Goal: Information Seeking & Learning: Understand process/instructions

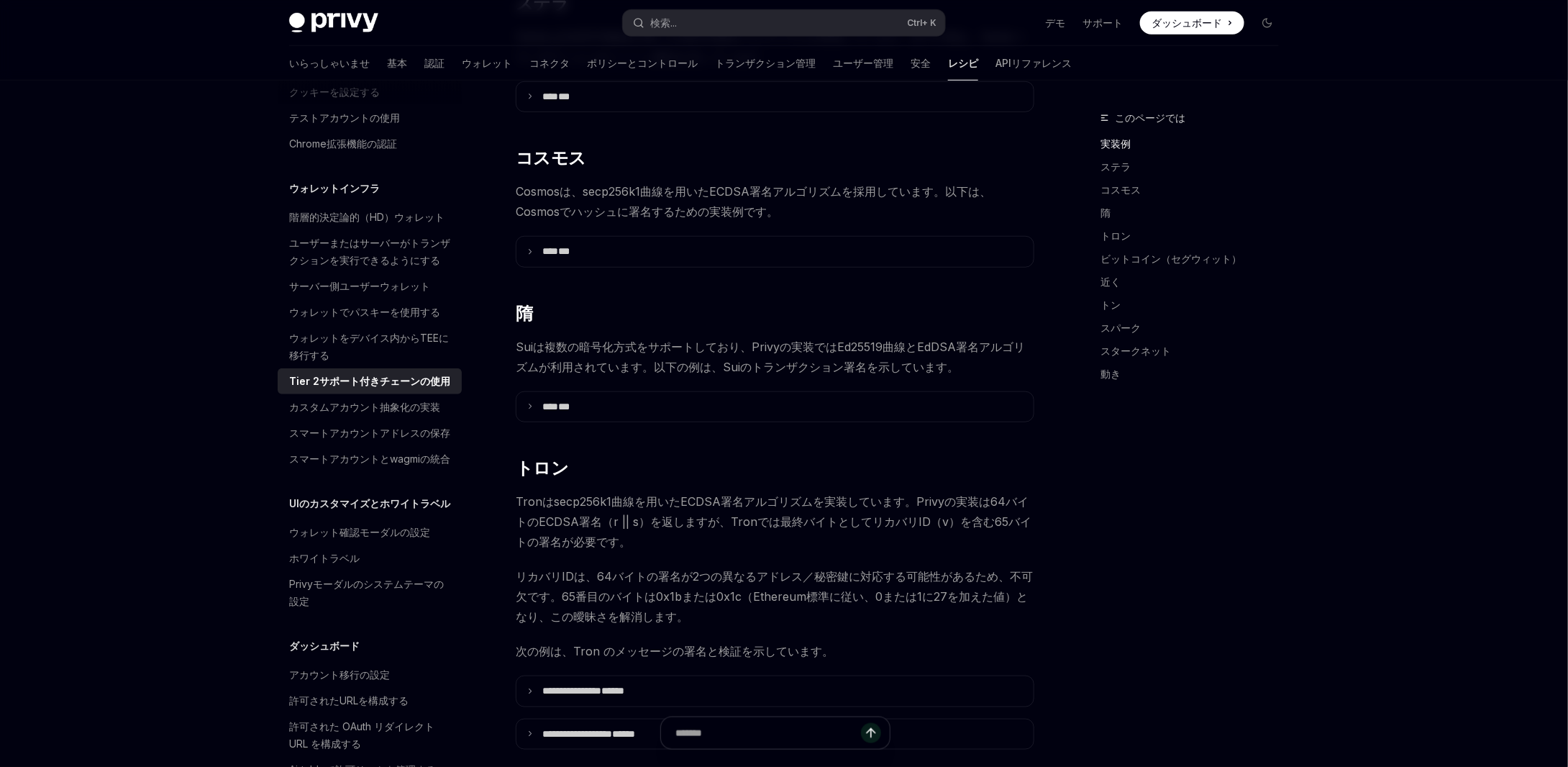
scroll to position [576, 0]
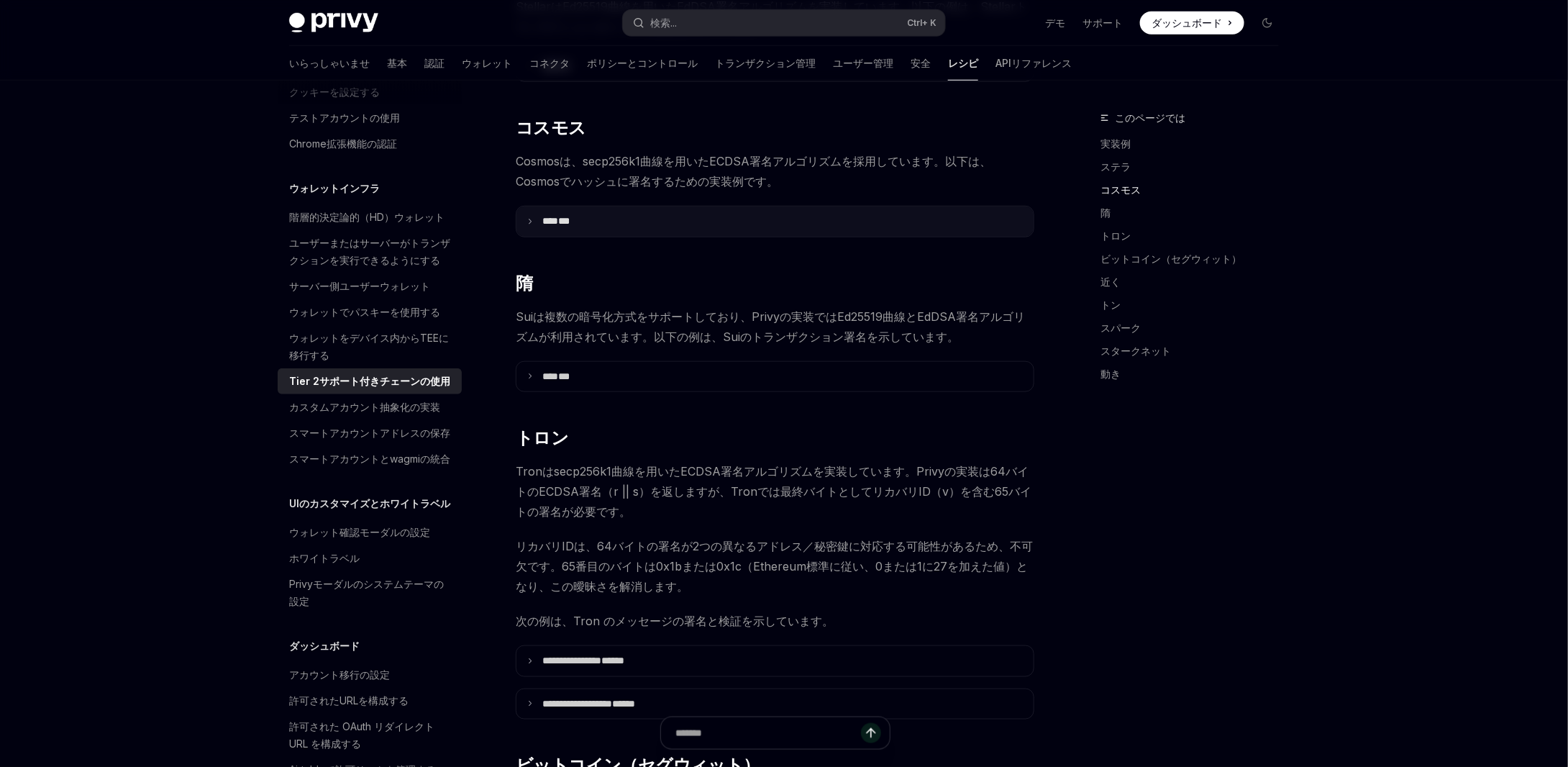
click at [559, 209] on summary "**** ***" at bounding box center [775, 221] width 517 height 30
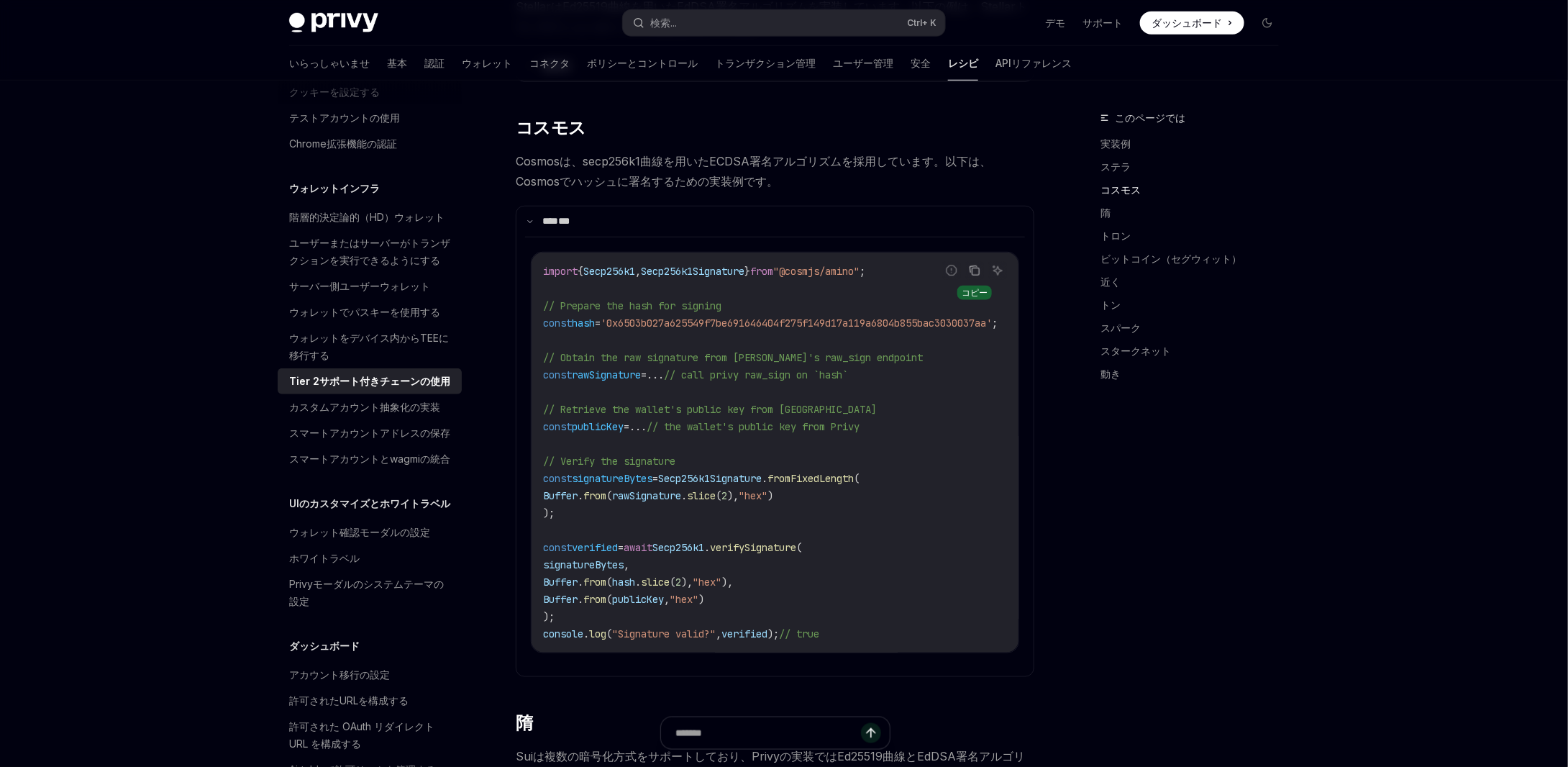
click at [973, 270] on icon "コードブロックの内容をコピーします" at bounding box center [975, 270] width 11 height 11
drag, startPoint x: 779, startPoint y: 373, endPoint x: 826, endPoint y: 369, distance: 47.2
click at [826, 369] on span "// call privy raw_sign on `hash`" at bounding box center [756, 375] width 185 height 13
copy span "raw_sign"
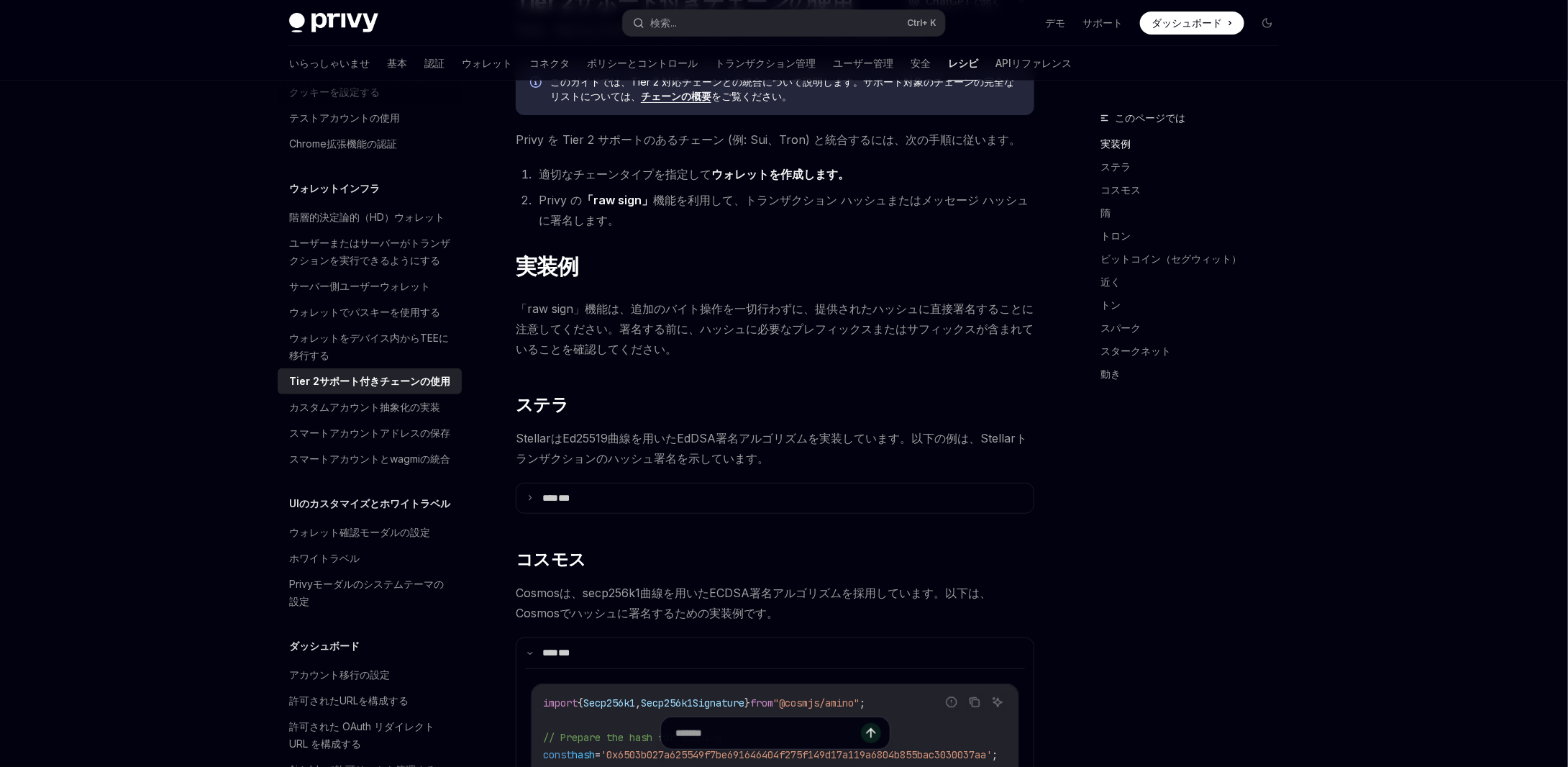
scroll to position [0, 0]
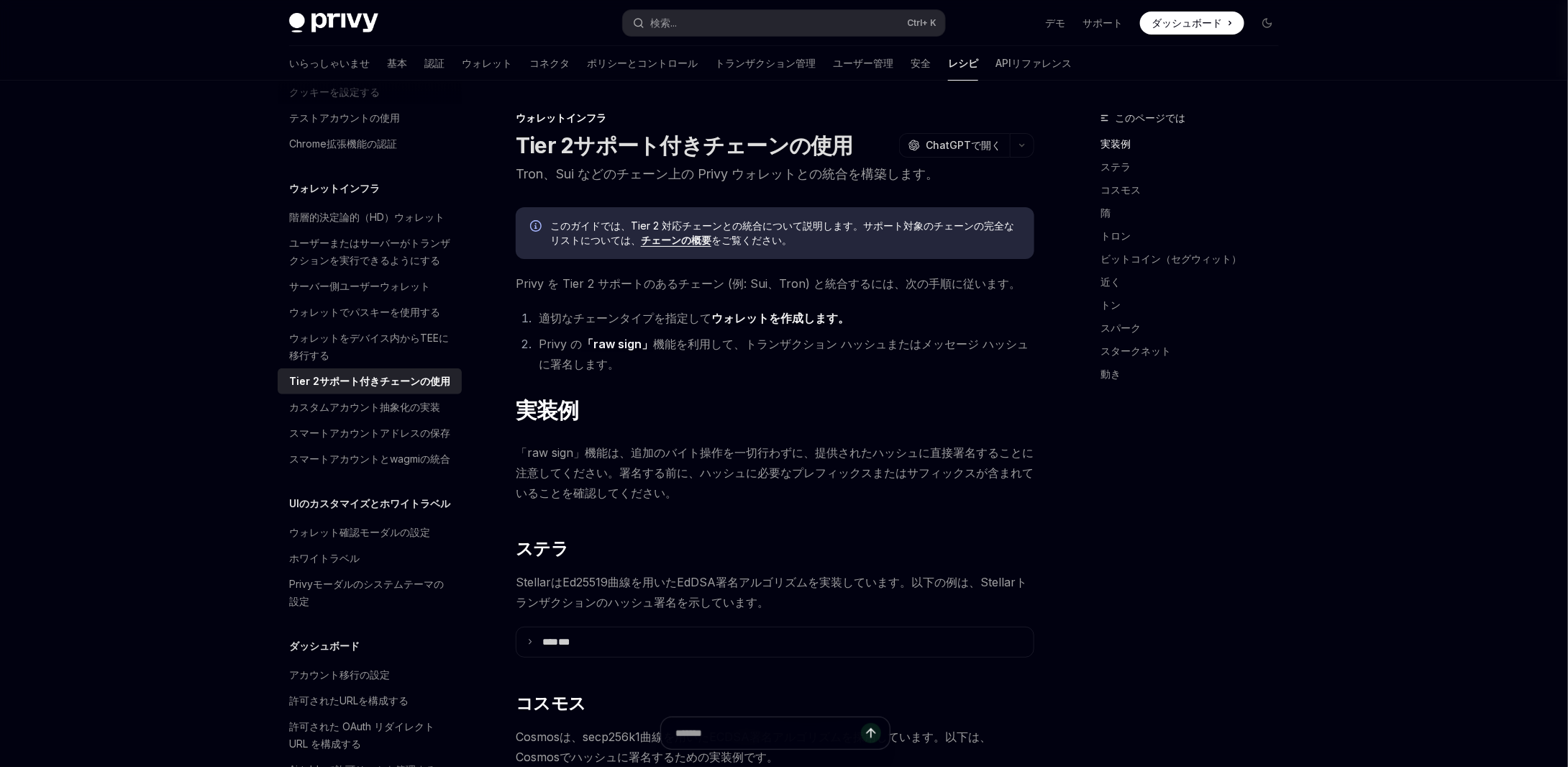
click at [614, 347] on font "「raw sign」" at bounding box center [617, 344] width 71 height 15
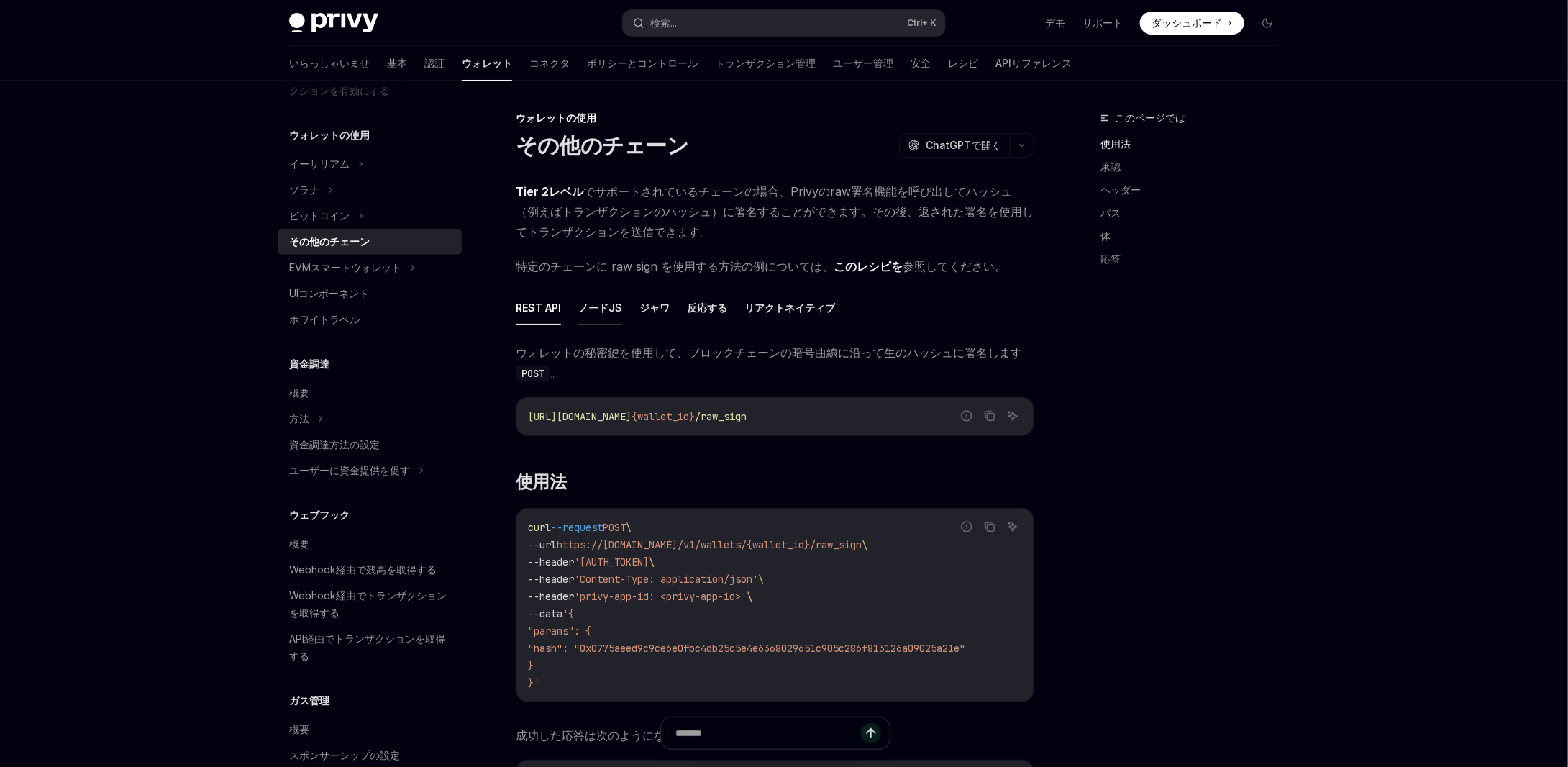
click at [613, 311] on font "ノードJS" at bounding box center [600, 307] width 44 height 12
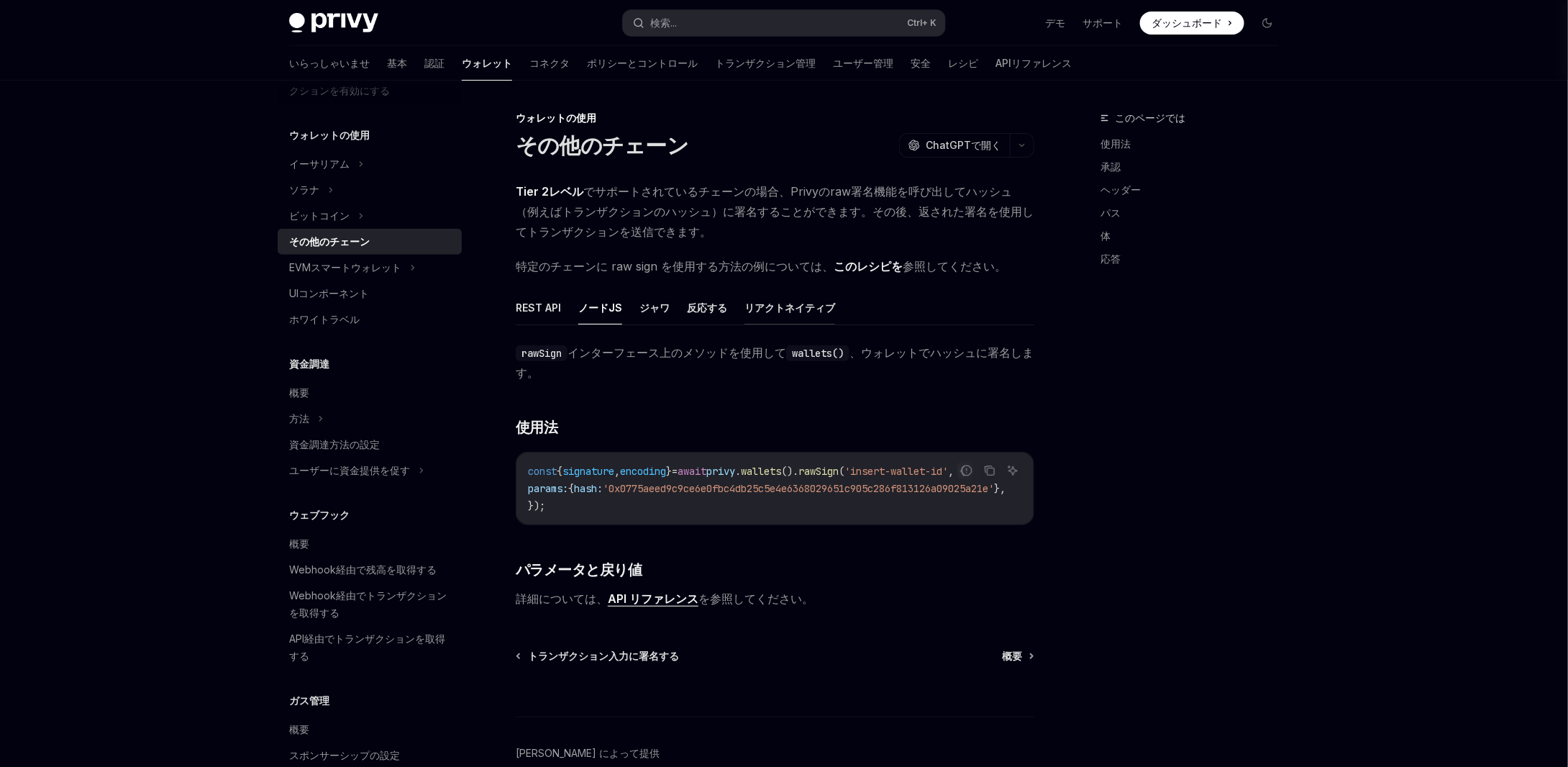
click at [791, 309] on font "リアクトネイティブ" at bounding box center [790, 307] width 91 height 12
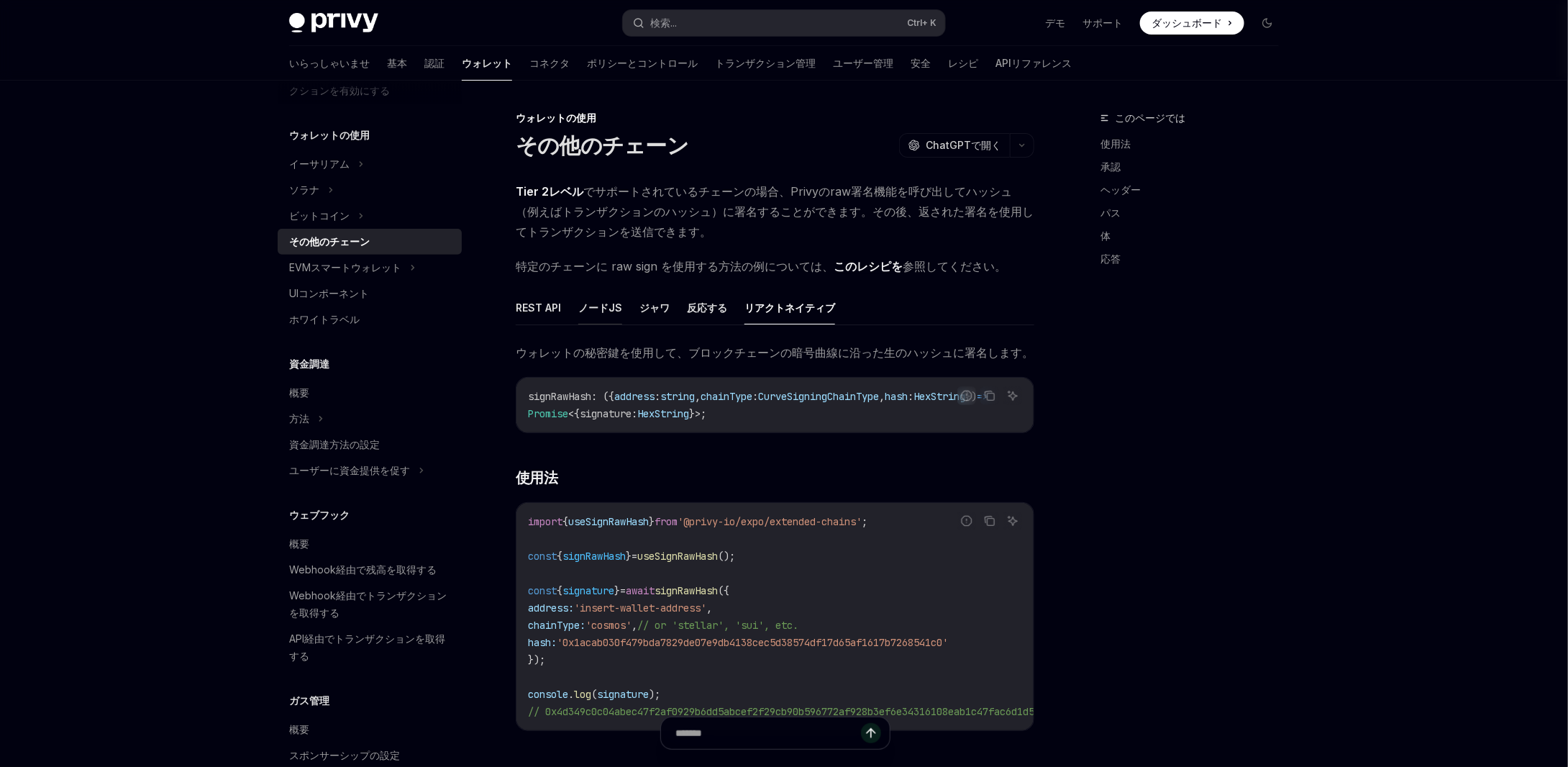
click at [591, 313] on font "ノードJS" at bounding box center [600, 307] width 44 height 12
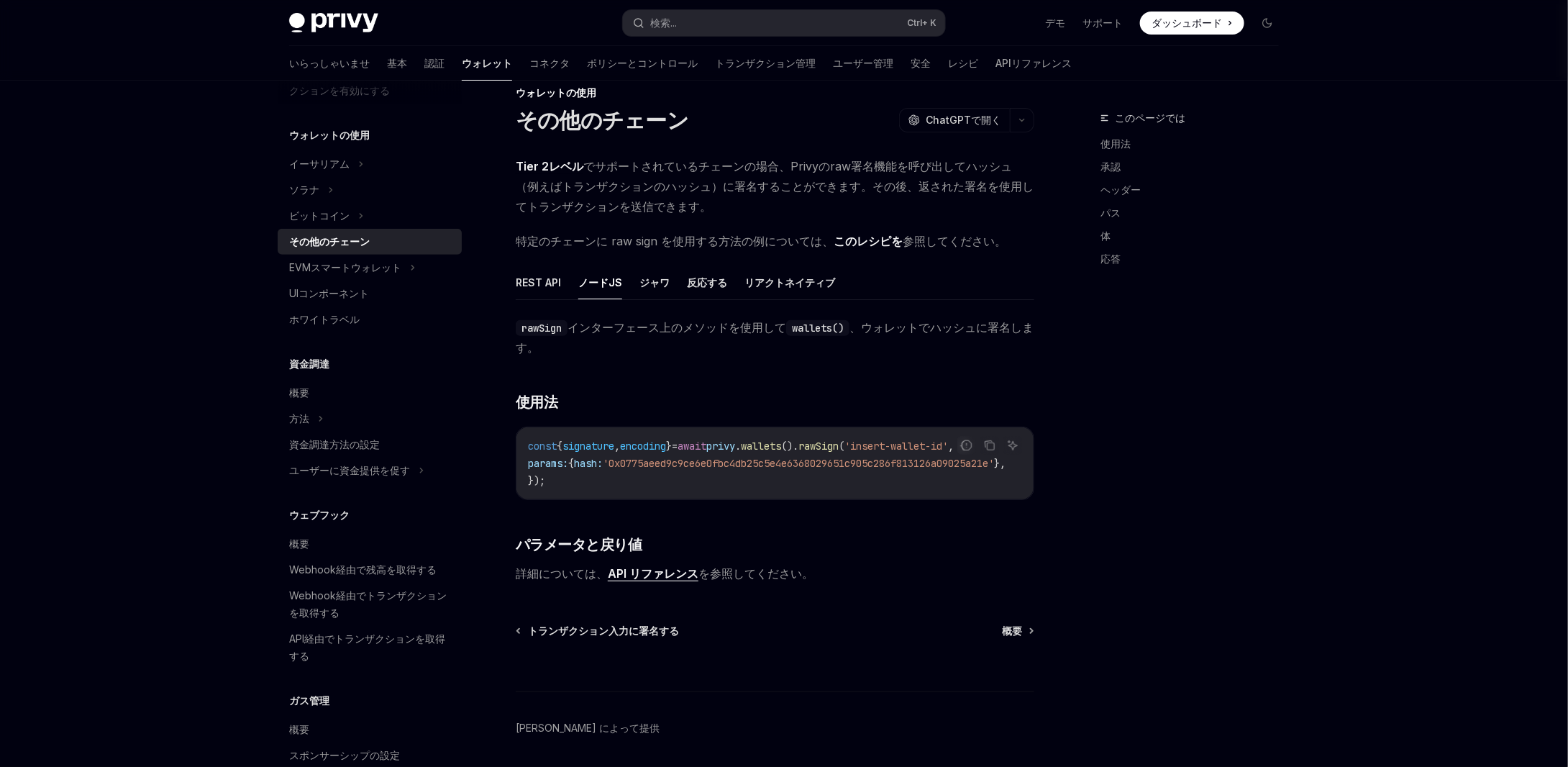
scroll to position [16, 0]
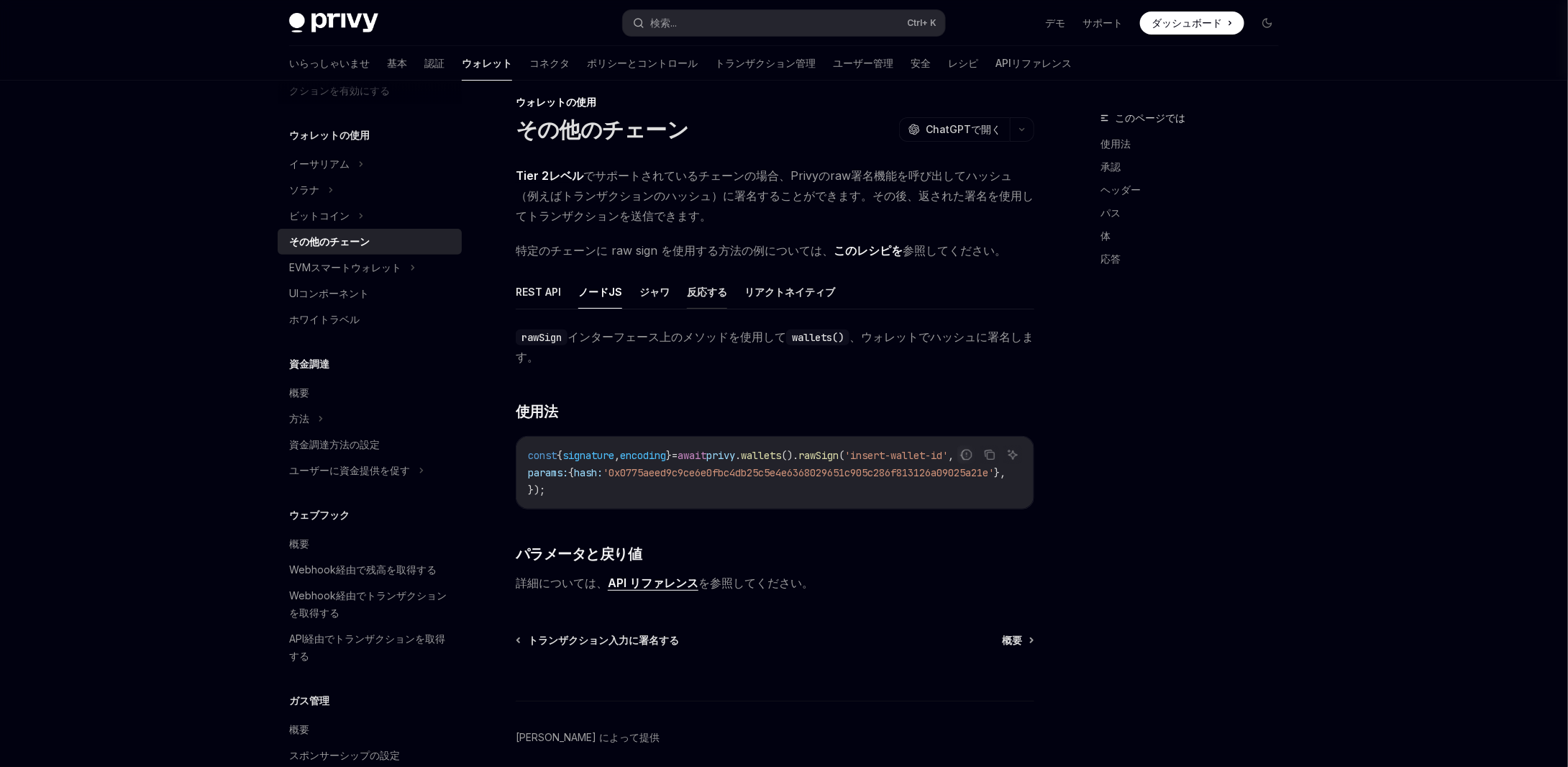
click at [706, 293] on font "反応する" at bounding box center [706, 292] width 40 height 12
type textarea "*"
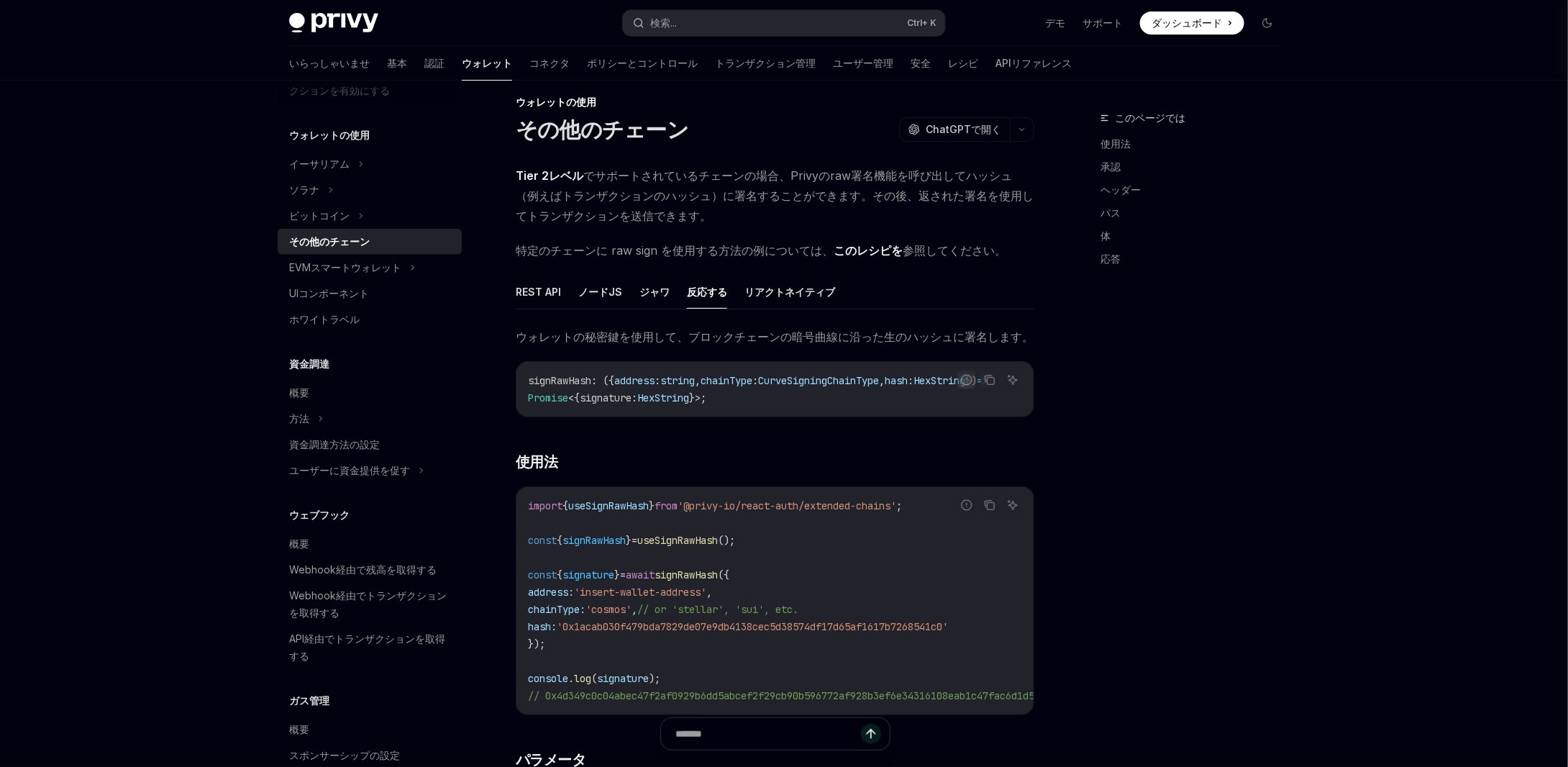
scroll to position [0, 47]
drag, startPoint x: 574, startPoint y: 509, endPoint x: 662, endPoint y: 511, distance: 88.0
click at [662, 511] on span "import { useSignRawHash } from '@privy-io/react-auth/extended-chains' ;" at bounding box center [715, 506] width 374 height 13
copy span "useSignRawHash"
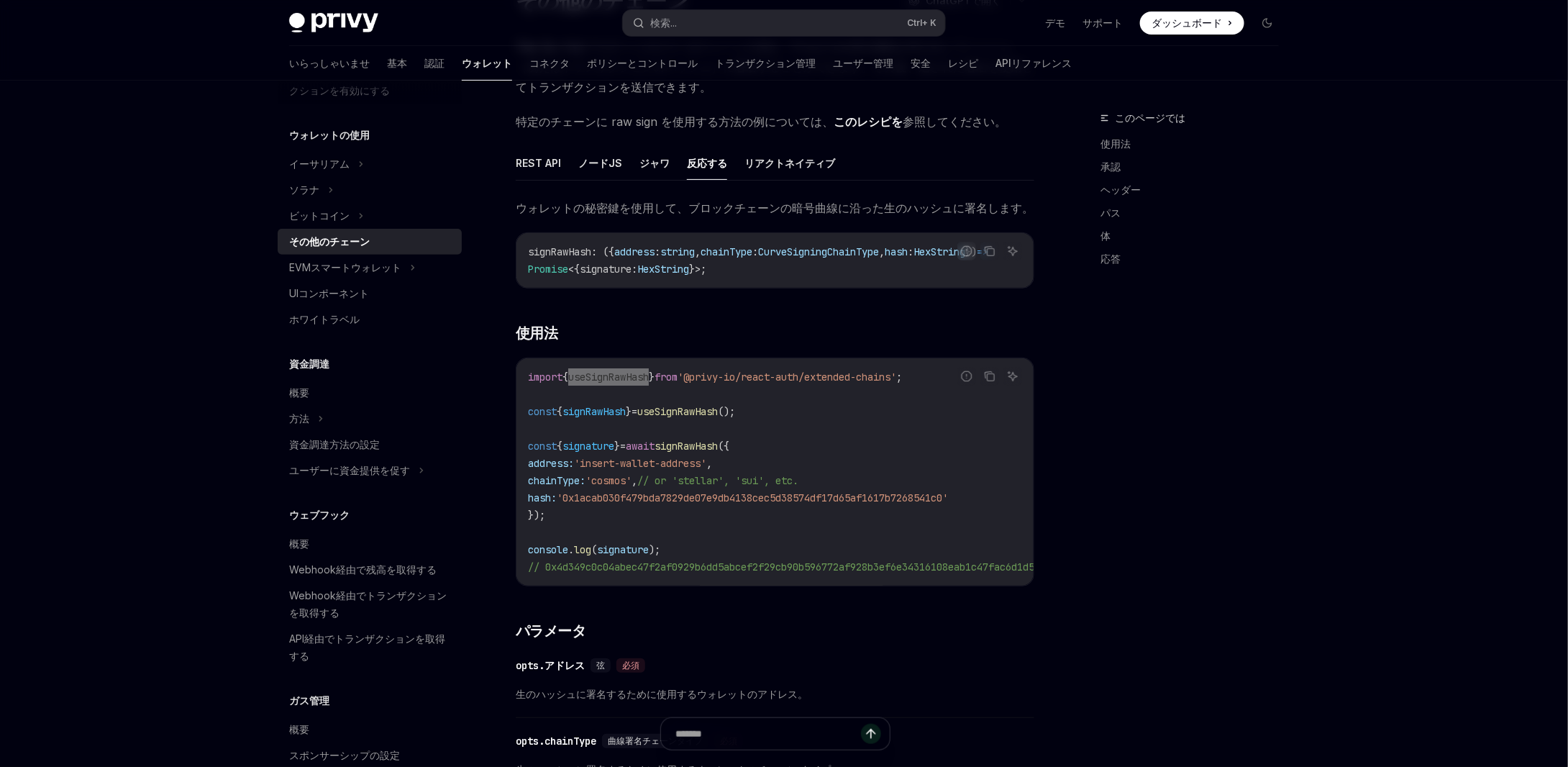
scroll to position [160, 0]
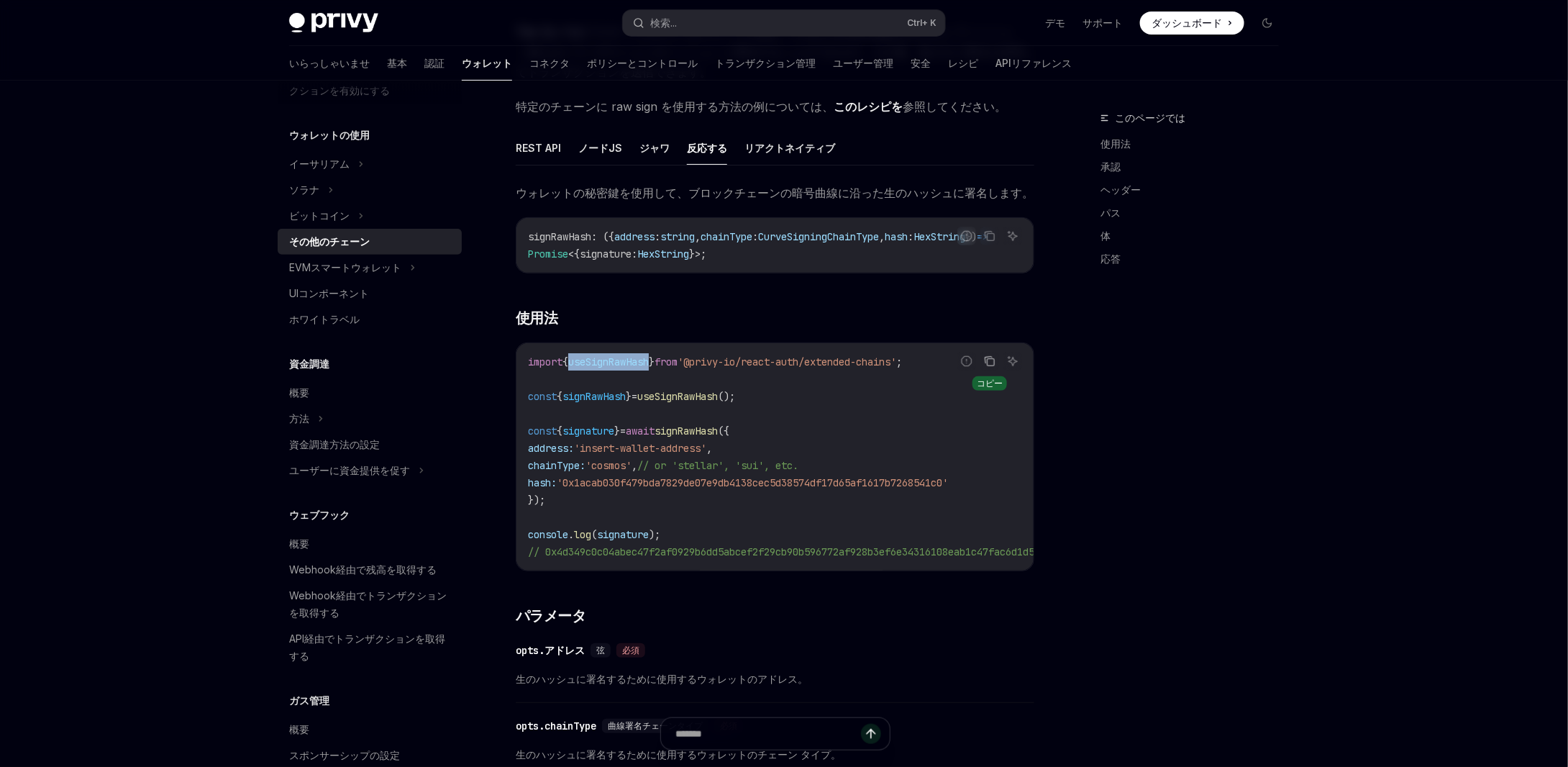
click at [993, 359] on icon "コードブロックの内容をコピーします" at bounding box center [989, 360] width 7 height 7
